Goal: Task Accomplishment & Management: Use online tool/utility

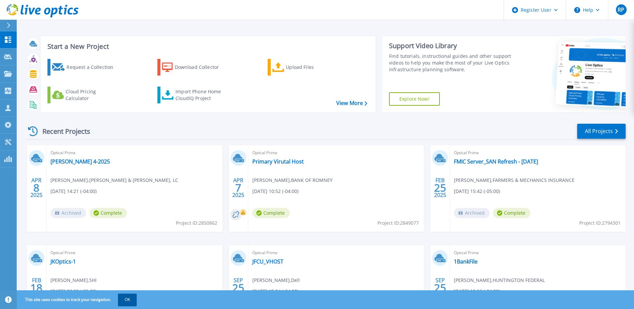
click at [126, 301] on button "OK" at bounding box center [127, 300] width 19 height 12
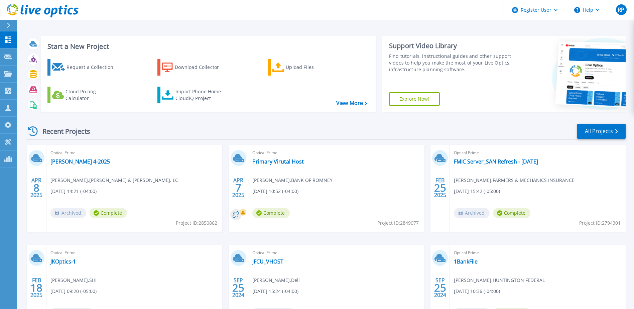
click at [8, 25] on icon at bounding box center [9, 25] width 4 height 5
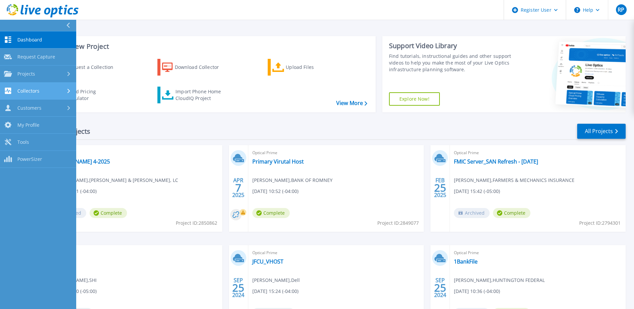
click at [29, 91] on span "Collectors" at bounding box center [28, 91] width 22 height 6
click at [32, 93] on span "Collectors" at bounding box center [28, 91] width 22 height 6
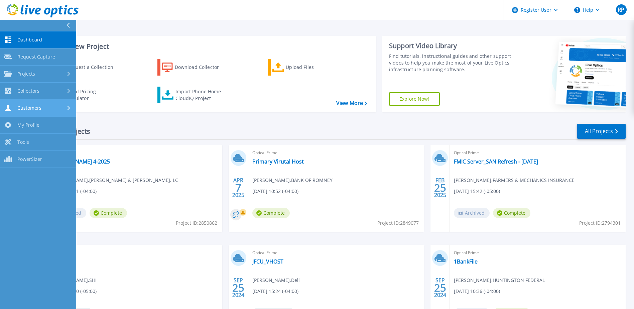
click at [34, 111] on div "Customers" at bounding box center [22, 108] width 37 height 6
click at [35, 111] on div "Customers" at bounding box center [22, 108] width 37 height 6
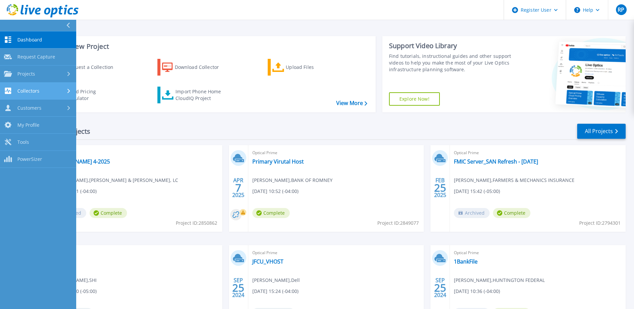
click at [33, 92] on span "Collectors" at bounding box center [28, 91] width 22 height 6
click at [33, 73] on span "Projects" at bounding box center [26, 74] width 18 height 6
click at [33, 92] on link "Search Projects" at bounding box center [38, 91] width 76 height 17
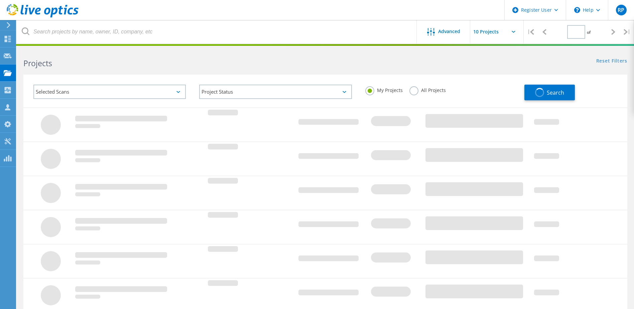
type input "1"
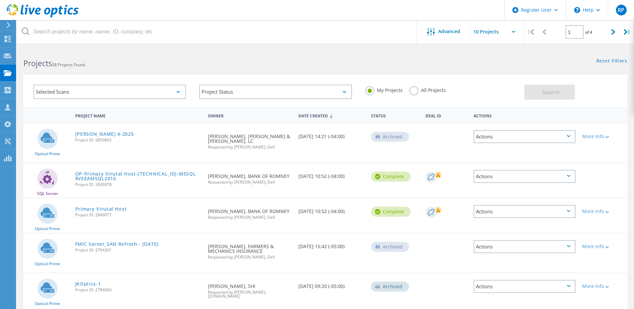
click at [415, 93] on label "All Projects" at bounding box center [428, 89] width 36 height 6
click at [0, 0] on input "All Projects" at bounding box center [0, 0] width 0 height 0
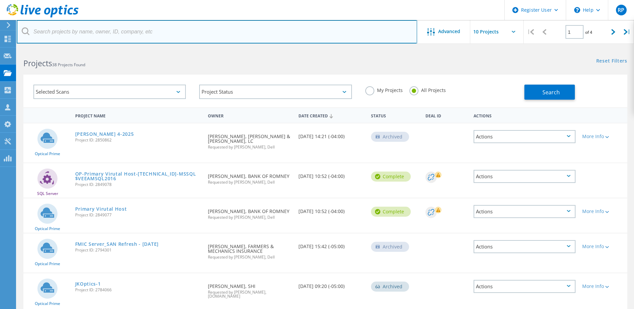
paste input "belgioioso cheese"
type input "belgioioso cheese"
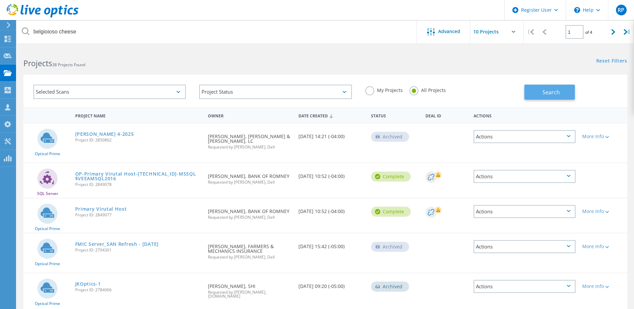
click at [537, 89] on button "Search" at bounding box center [550, 92] width 50 height 15
